Goal: Information Seeking & Learning: Learn about a topic

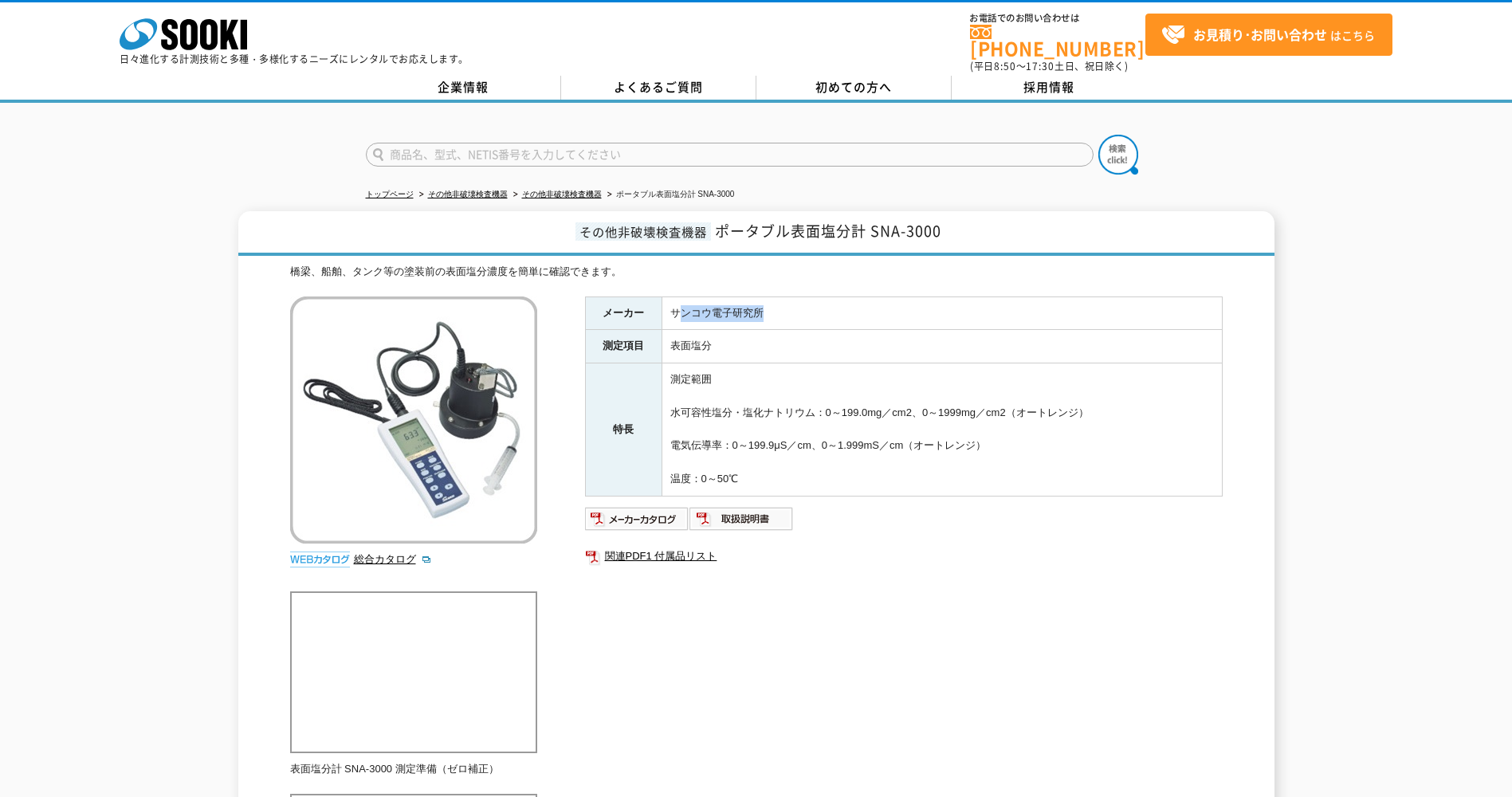
drag, startPoint x: 682, startPoint y: 299, endPoint x: 777, endPoint y: 299, distance: 95.0
click at [777, 299] on td "サンコウ電子研究所" at bounding box center [942, 314] width 560 height 34
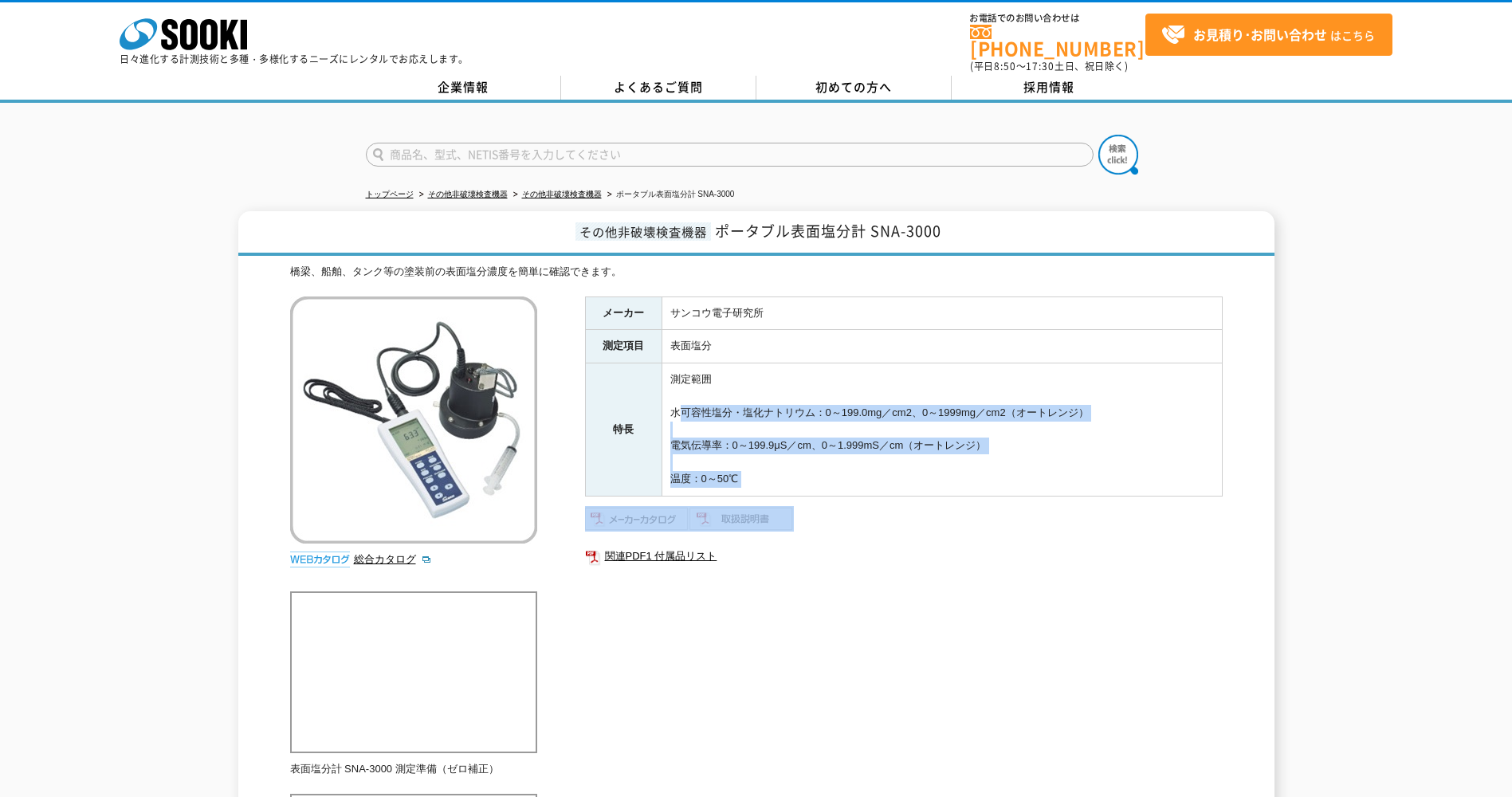
drag, startPoint x: 675, startPoint y: 407, endPoint x: 1161, endPoint y: 492, distance: 493.4
click at [1161, 492] on div "メーカー サンコウ電子研究所 測定項目 表面塩分 特長 測定範囲 水可容性塩分・塩化ナトリウム：0～199.0mg／cm2、0～1999mg／cm2（オートレ…" at bounding box center [903, 468] width 638 height 342
drag, startPoint x: 1161, startPoint y: 492, endPoint x: 959, endPoint y: 468, distance: 203.4
click at [959, 468] on td "測定範囲 水可容性塩分・塩化ナトリウム：0～199.0mg／cm2、0～1999mg／cm2（オートレンジ） 電気伝導率：0～199.9μS／cm、0～1.9…" at bounding box center [942, 429] width 560 height 133
drag, startPoint x: 916, startPoint y: 444, endPoint x: 708, endPoint y: 371, distance: 220.4
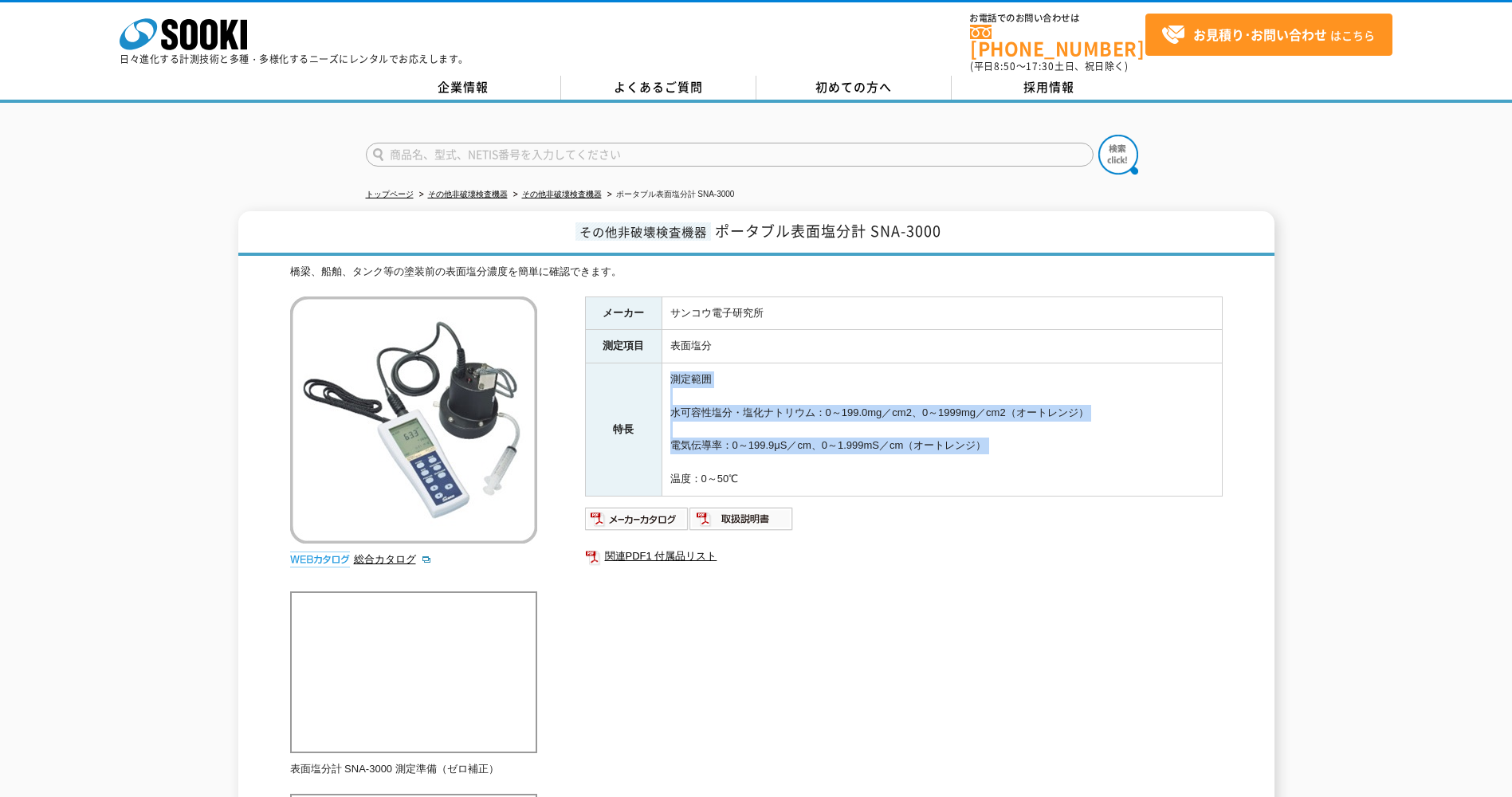
click at [708, 371] on td "測定範囲 水可容性塩分・塩化ナトリウム：0～199.0mg／cm2、0～1999mg／cm2（オートレンジ） 電気伝導率：0～199.9μS／cm、0～1.9…" at bounding box center [942, 429] width 560 height 133
drag, startPoint x: 681, startPoint y: 369, endPoint x: 859, endPoint y: 458, distance: 199.0
click at [859, 458] on td "測定範囲 水可容性塩分・塩化ナトリウム：0～199.0mg／cm2、0～1999mg／cm2（オートレンジ） 電気伝導率：0～199.9μS／cm、0～1.9…" at bounding box center [942, 429] width 560 height 133
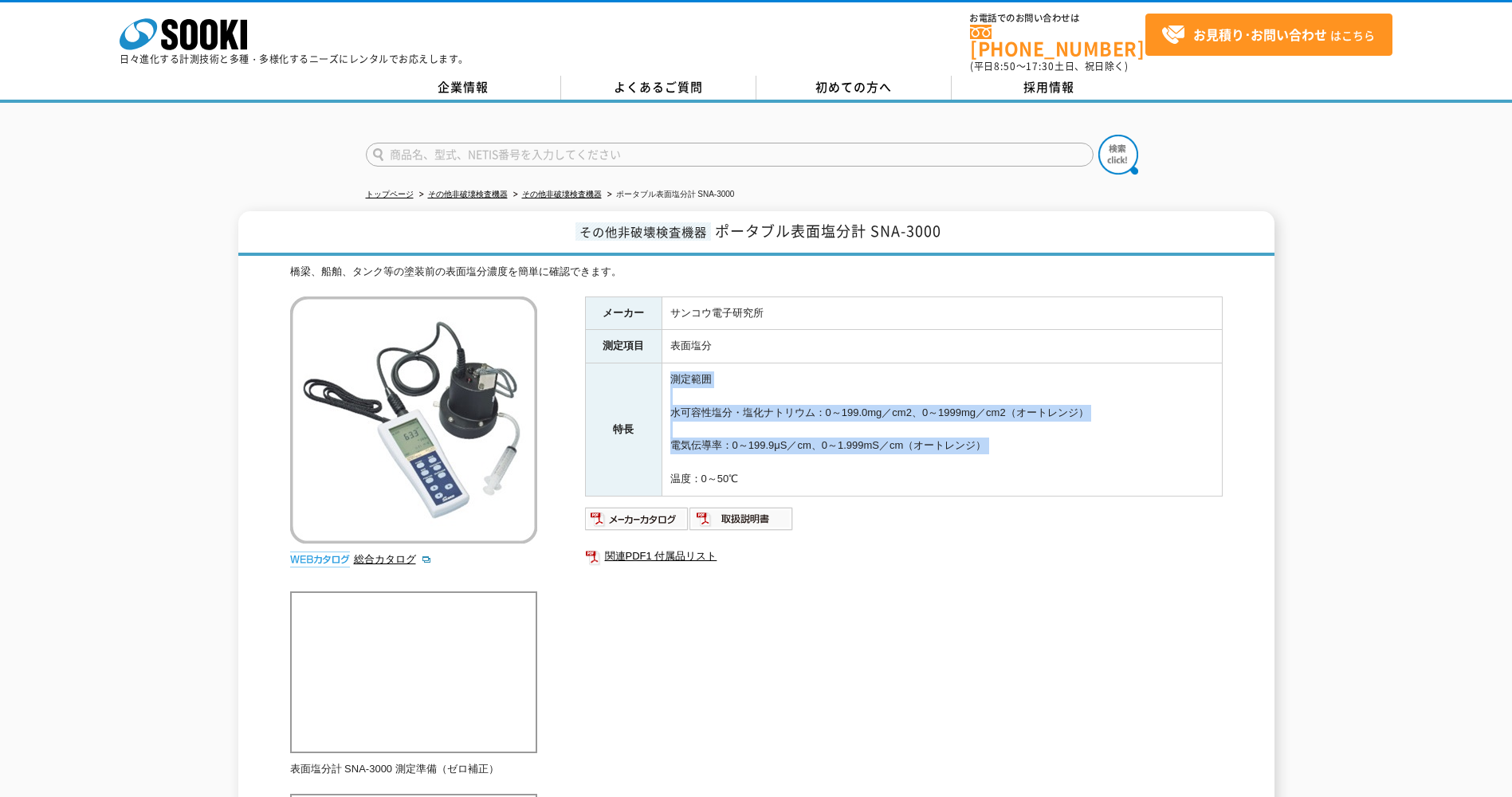
drag, startPoint x: 859, startPoint y: 458, endPoint x: 665, endPoint y: 356, distance: 219.2
click at [665, 363] on td "測定範囲 水可容性塩分・塩化ナトリウム：0～199.0mg／cm2、0～1999mg／cm2（オートレンジ） 電気伝導率：0～199.9μS／cm、0～1.9…" at bounding box center [942, 429] width 560 height 133
drag, startPoint x: 665, startPoint y: 356, endPoint x: 725, endPoint y: 374, distance: 62.6
click at [725, 374] on td "測定範囲 水可容性塩分・塩化ナトリウム：0～199.0mg／cm2、0～1999mg／cm2（オートレンジ） 電気伝導率：0～199.9μS／cm、0～1.9…" at bounding box center [942, 429] width 560 height 133
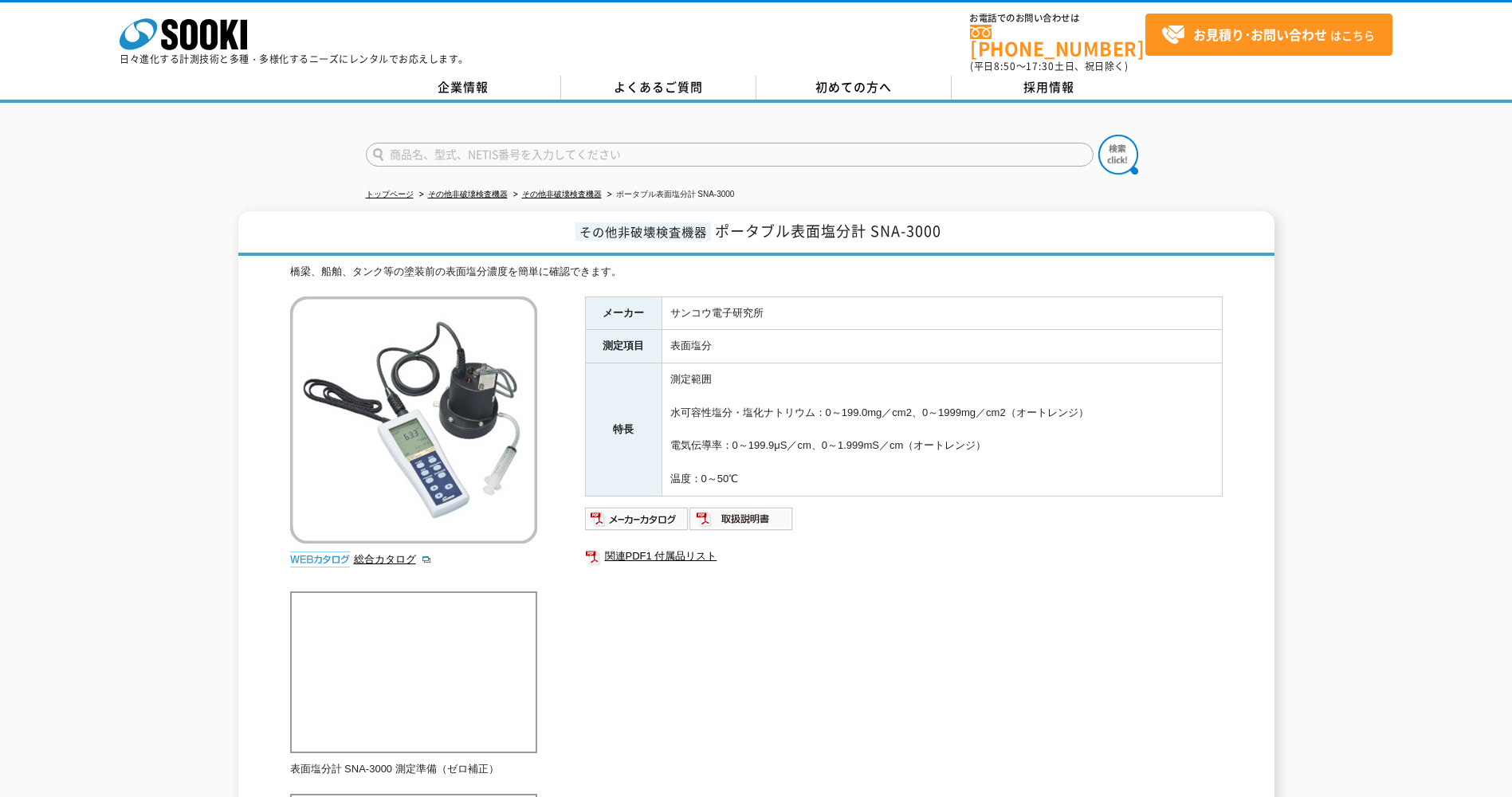
click at [665, 370] on td "測定範囲 水可容性塩分・塩化ナトリウム：0～199.0mg／cm2、0～1999mg／cm2（オートレンジ） 電気伝導率：0～199.9μS／cm、0～1.9…" at bounding box center [942, 429] width 560 height 133
drag, startPoint x: 666, startPoint y: 368, endPoint x: 843, endPoint y: 481, distance: 210.0
click at [843, 481] on td "測定範囲 水可容性塩分・塩化ナトリウム：0～199.0mg／cm2、0～1999mg／cm2（オートレンジ） 電気伝導率：0～199.9μS／cm、0～1.9…" at bounding box center [942, 429] width 560 height 133
drag, startPoint x: 808, startPoint y: 474, endPoint x: 603, endPoint y: 305, distance: 265.7
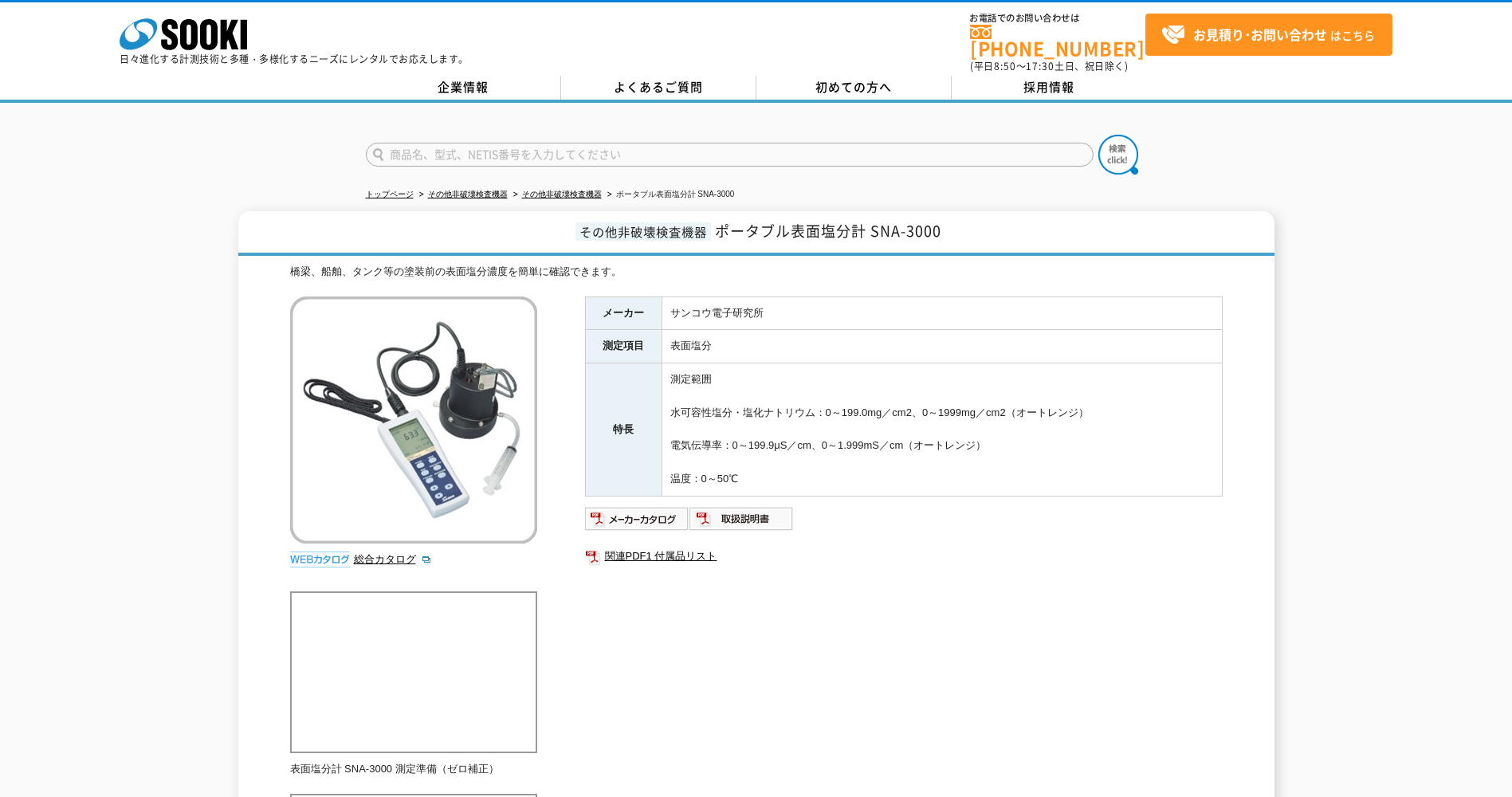
click at [603, 305] on tbody "メーカー サンコウ電子研究所 測定項目 表面塩分 特長 測定範囲 水可容性塩分・塩化ナトリウム：0～199.0mg／cm2、0～1999mg／cm2（オートレ…" at bounding box center [903, 397] width 637 height 199
click at [603, 305] on th "メーカー" at bounding box center [623, 314] width 77 height 34
drag, startPoint x: 603, startPoint y: 305, endPoint x: 756, endPoint y: 478, distance: 231.0
click at [756, 478] on tbody "メーカー サンコウ電子研究所 測定項目 表面塩分 特長 測定範囲 水可容性塩分・塩化ナトリウム：0～199.0mg／cm2、0～1999mg／cm2（オートレ…" at bounding box center [903, 397] width 637 height 199
drag, startPoint x: 756, startPoint y: 478, endPoint x: 762, endPoint y: 470, distance: 10.0
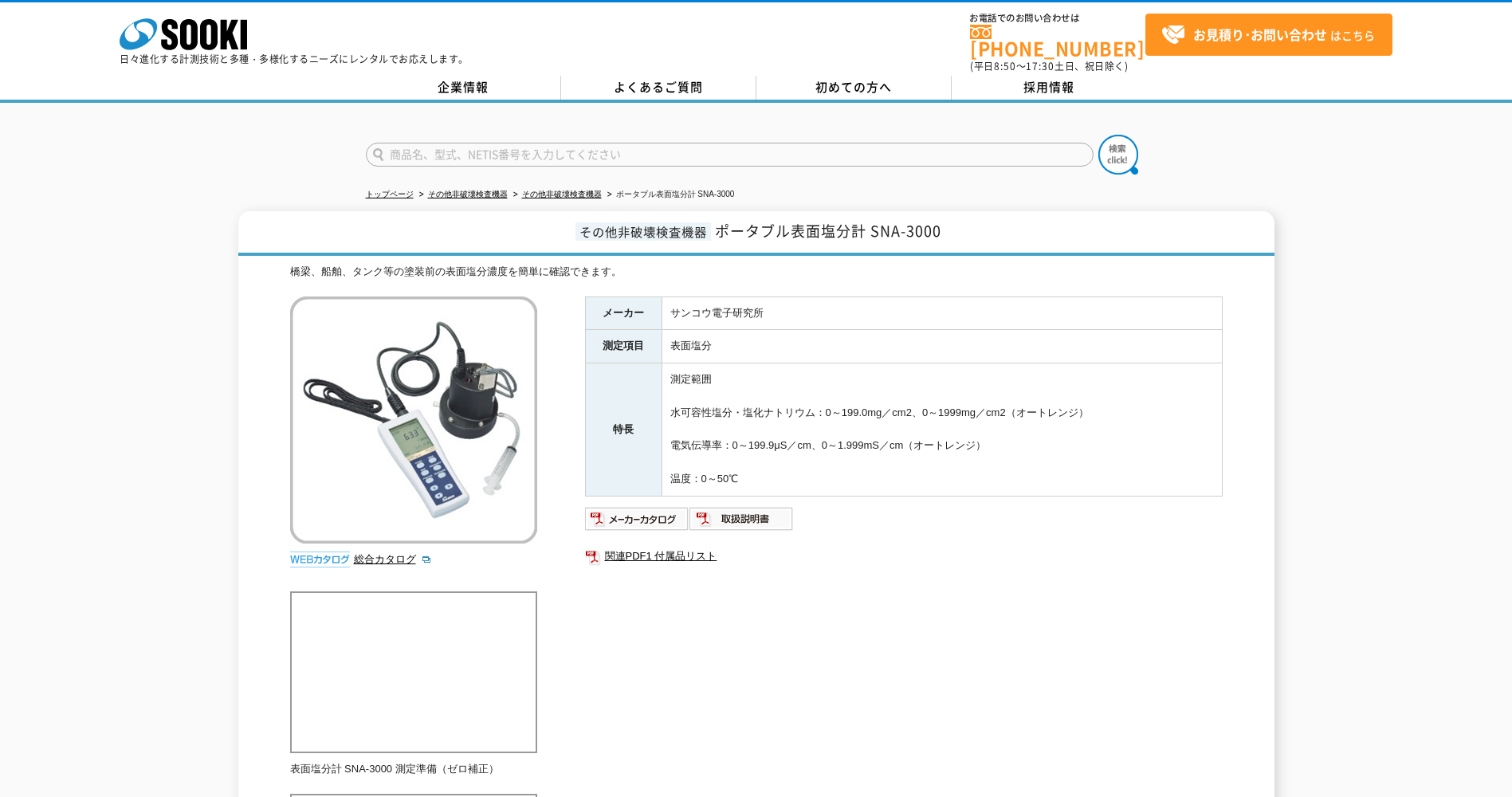
click at [762, 470] on td "測定範囲 水可容性塩分・塩化ナトリウム：0～199.0mg／cm2、0～1999mg／cm2（オートレンジ） 電気伝導率：0～199.9μS／cm、0～1.9…" at bounding box center [942, 429] width 560 height 133
drag, startPoint x: 762, startPoint y: 470, endPoint x: 598, endPoint y: 305, distance: 232.6
click at [598, 305] on tbody "メーカー サンコウ電子研究所 測定項目 表面塩分 特長 測定範囲 水可容性塩分・塩化ナトリウム：0～199.0mg／cm2、0～1999mg／cm2（オートレ…" at bounding box center [903, 397] width 637 height 199
click at [598, 305] on th "メーカー" at bounding box center [623, 314] width 77 height 34
drag, startPoint x: 598, startPoint y: 305, endPoint x: 775, endPoint y: 472, distance: 243.3
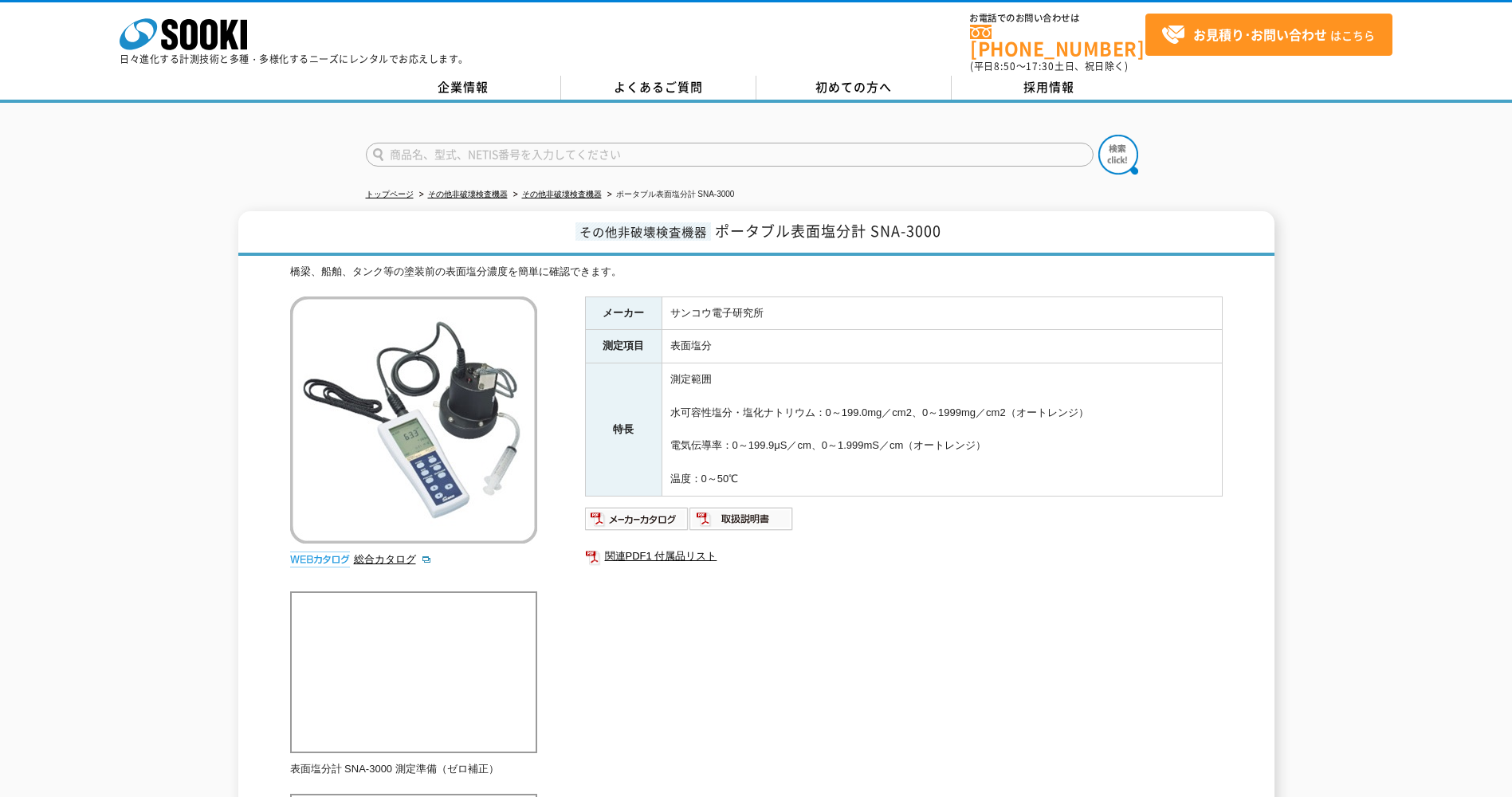
click at [775, 472] on tbody "メーカー サンコウ電子研究所 測定項目 表面塩分 特長 測定範囲 水可容性塩分・塩化ナトリウム：0～199.0mg／cm2、0～1999mg／cm2（オートレ…" at bounding box center [903, 397] width 637 height 199
click at [677, 344] on td "表面塩分" at bounding box center [942, 347] width 560 height 34
drag, startPoint x: 788, startPoint y: 370, endPoint x: 854, endPoint y: 478, distance: 126.6
click at [854, 478] on td "測定範囲 水可容性塩分・塩化ナトリウム：0～199.0mg／cm2、0～1999mg／cm2（オートレンジ） 電気伝導率：0～199.9μS／cm、0～1.9…" at bounding box center [942, 429] width 560 height 133
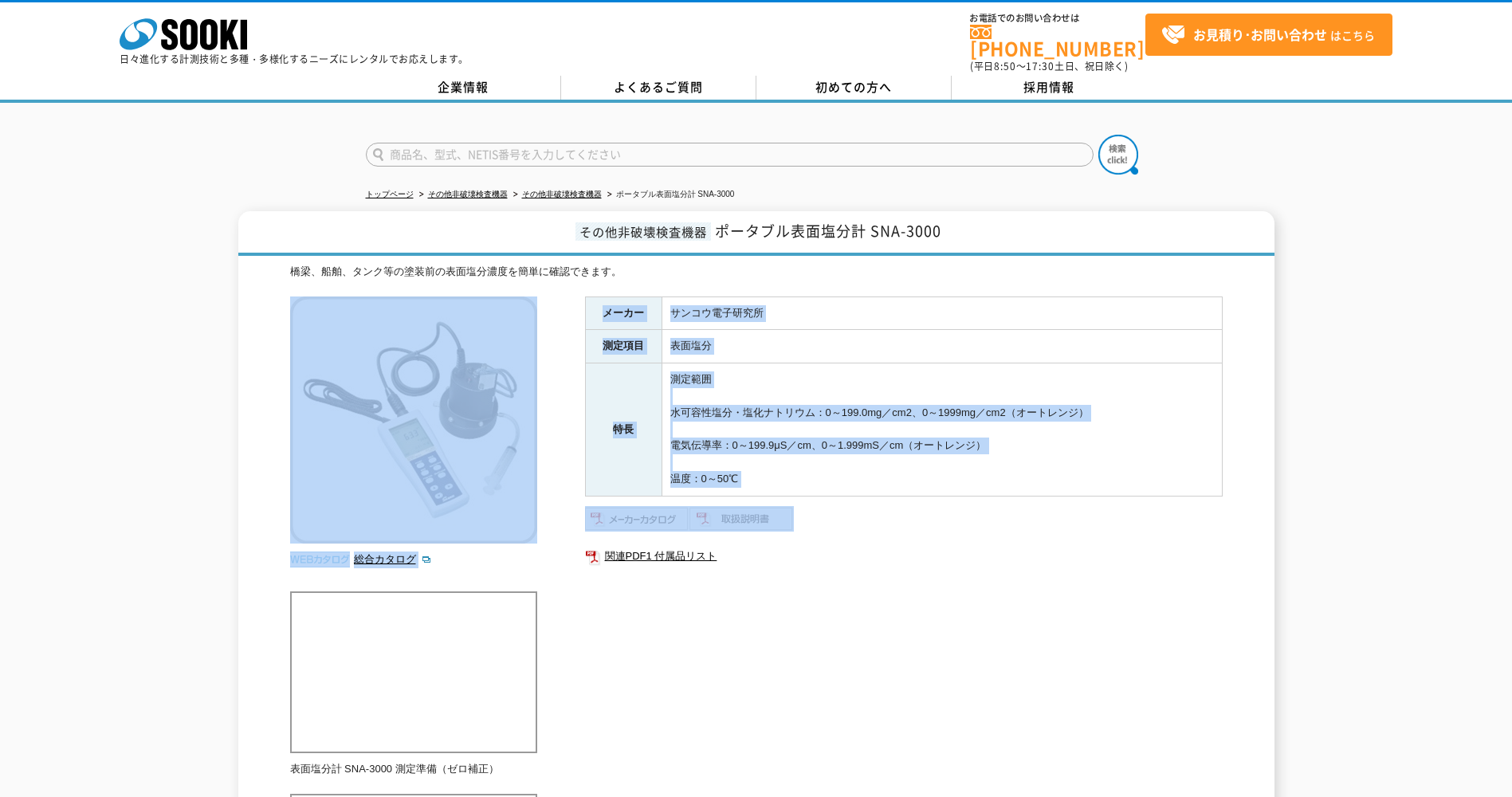
drag, startPoint x: 953, startPoint y: 503, endPoint x: 988, endPoint y: 274, distance: 231.7
drag, startPoint x: 988, startPoint y: 274, endPoint x: 986, endPoint y: 367, distance: 93.0
click at [986, 367] on td "測定範囲 水可容性塩分・塩化ナトリウム：0～199.0mg／cm2、0～1999mg／cm2（オートレンジ） 電気伝導率：0～199.9μS／cm、0～1.9…" at bounding box center [942, 429] width 560 height 133
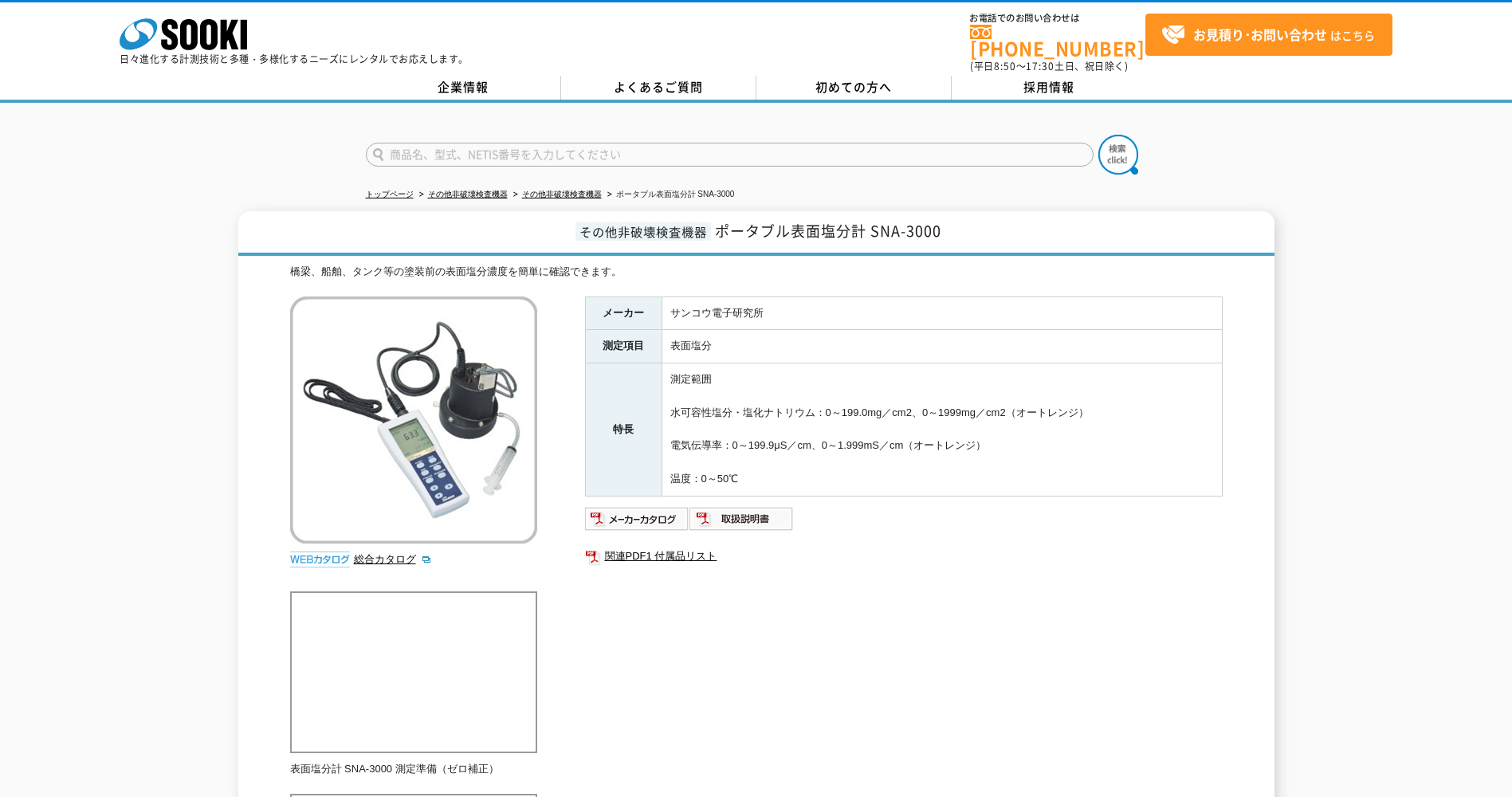
drag, startPoint x: 895, startPoint y: 319, endPoint x: 942, endPoint y: 484, distance: 171.6
click at [942, 484] on tbody "メーカー サンコウ電子研究所 測定項目 表面塩分 特長 測定範囲 水可容性塩分・塩化ナトリウム：0～199.0mg／cm2、0～1999mg／cm2（オートレ…" at bounding box center [903, 397] width 637 height 199
click at [942, 484] on td "測定範囲 水可容性塩分・塩化ナトリウム：0～199.0mg／cm2、0～1999mg／cm2（オートレンジ） 電気伝導率：0～199.9μS／cm、0～1.9…" at bounding box center [942, 429] width 560 height 133
drag, startPoint x: 942, startPoint y: 484, endPoint x: 114, endPoint y: 291, distance: 850.2
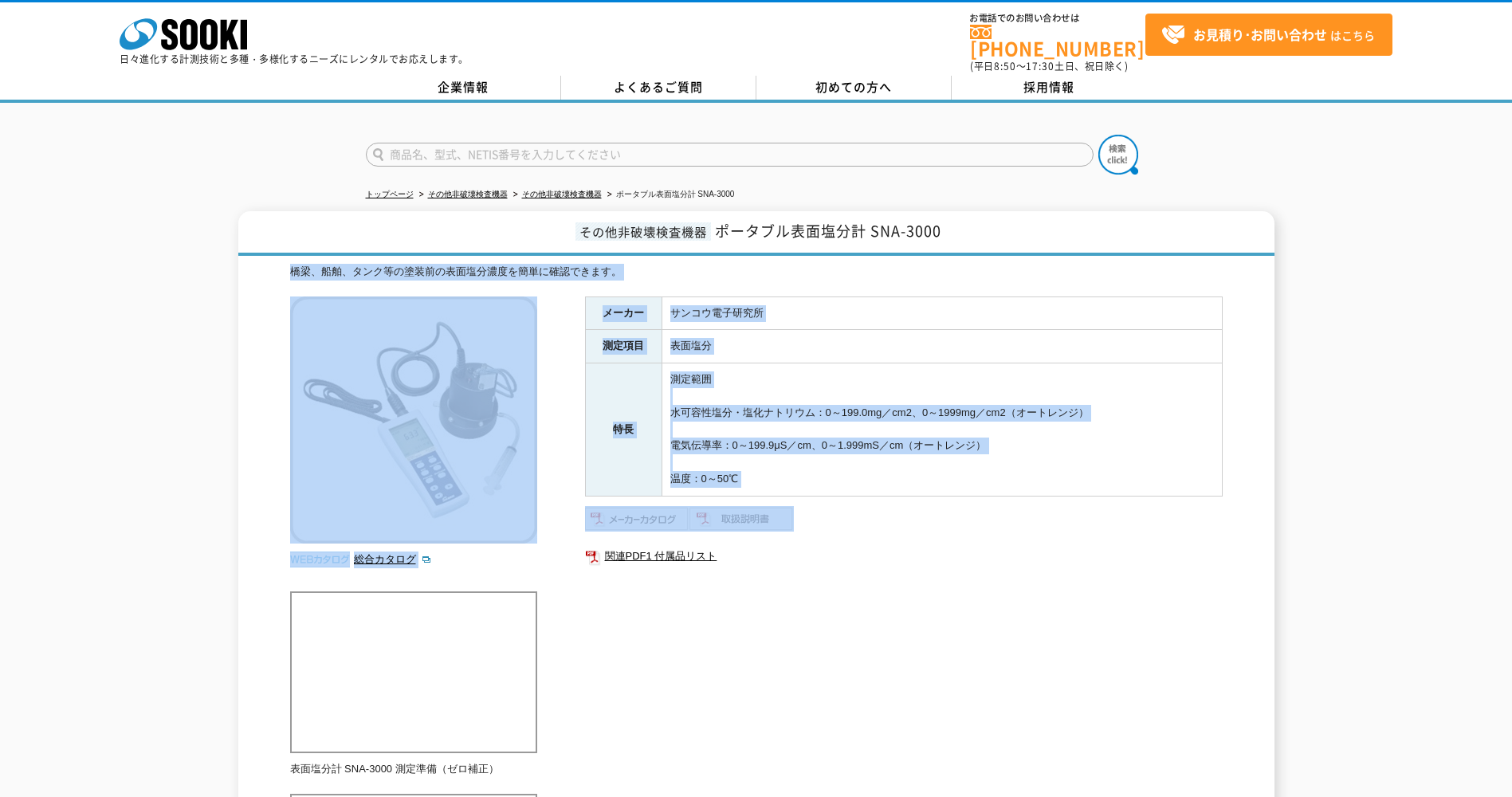
drag, startPoint x: 112, startPoint y: 289, endPoint x: 961, endPoint y: 493, distance: 873.2
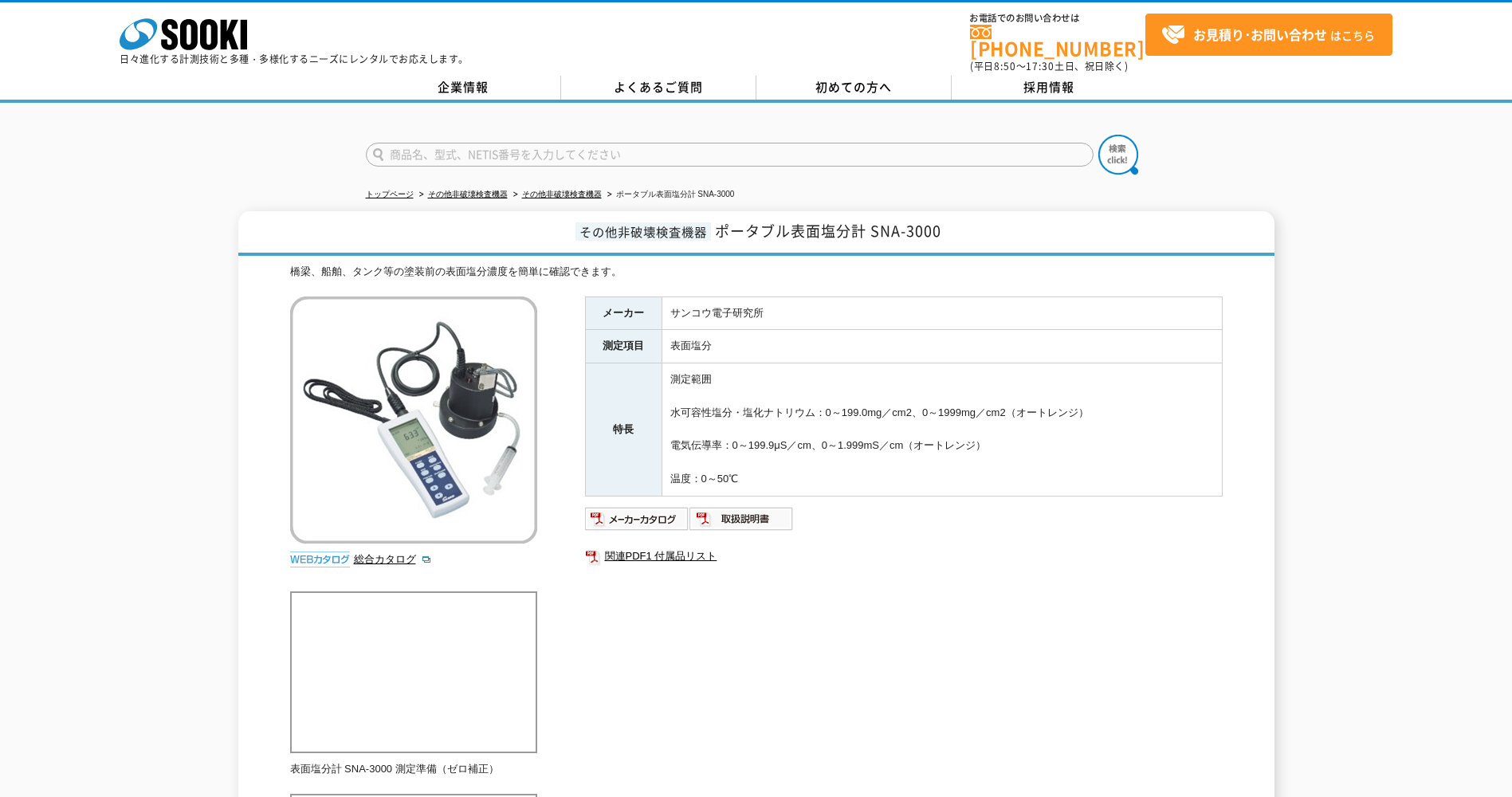
drag, startPoint x: 961, startPoint y: 493, endPoint x: 880, endPoint y: 558, distance: 103.9
click at [880, 558] on ul "関連PDF1 付属品リスト" at bounding box center [903, 556] width 638 height 37
click at [615, 511] on img at bounding box center [637, 519] width 105 height 26
